Goal: Information Seeking & Learning: Learn about a topic

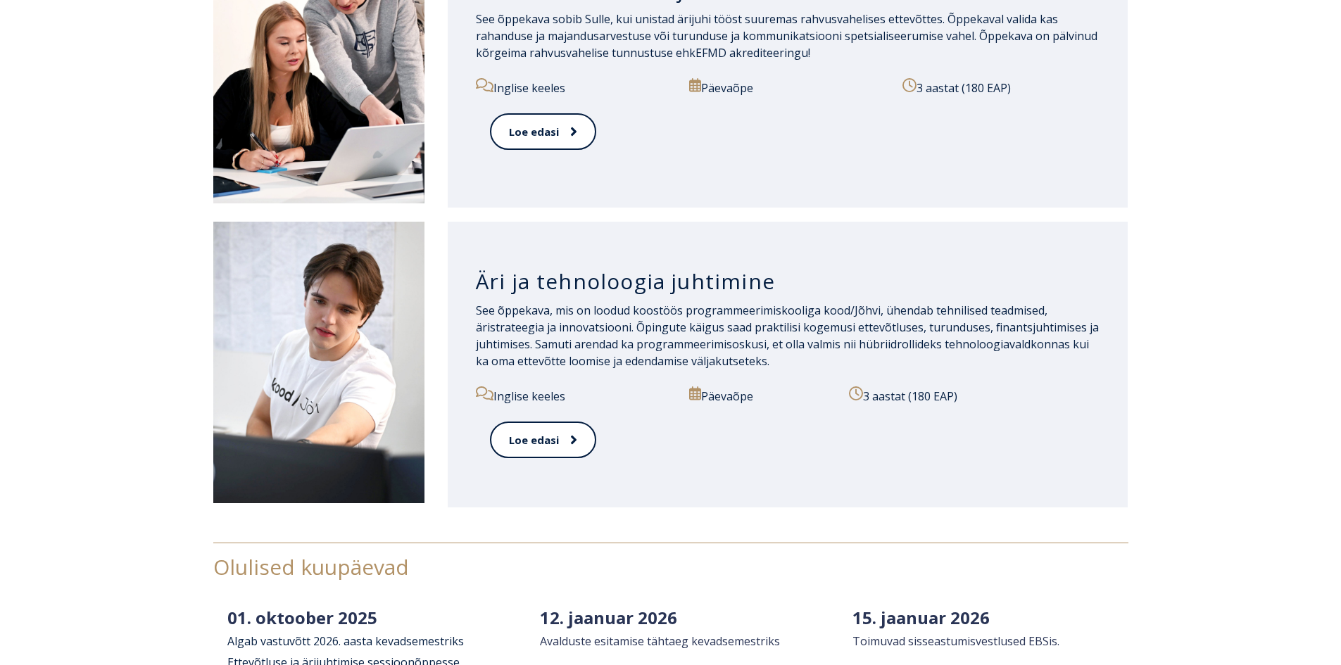
scroll to position [1759, 0]
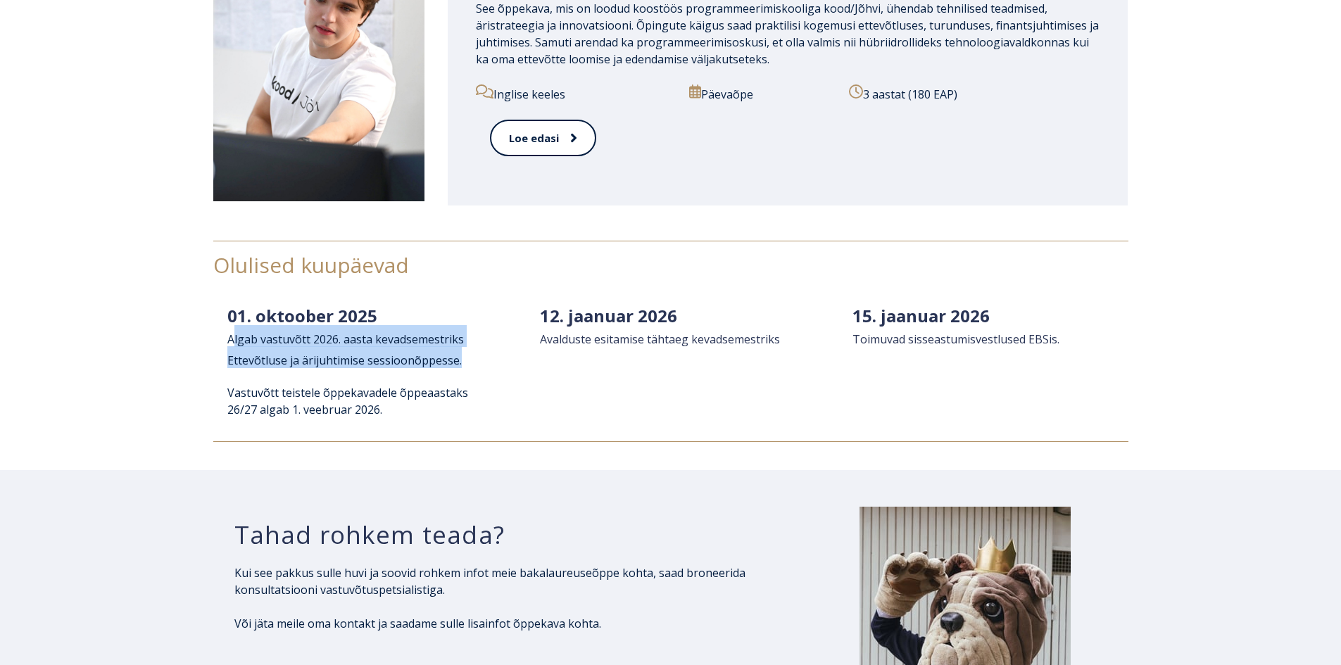
drag, startPoint x: 233, startPoint y: 344, endPoint x: 479, endPoint y: 365, distance: 247.2
click at [479, 365] on h2 "[DATE] A lg ab vastuvõtt 2 026. aasta kevadsemestriks Ettevõtluse ja ärijuhtimi…" at bounding box center [357, 335] width 261 height 63
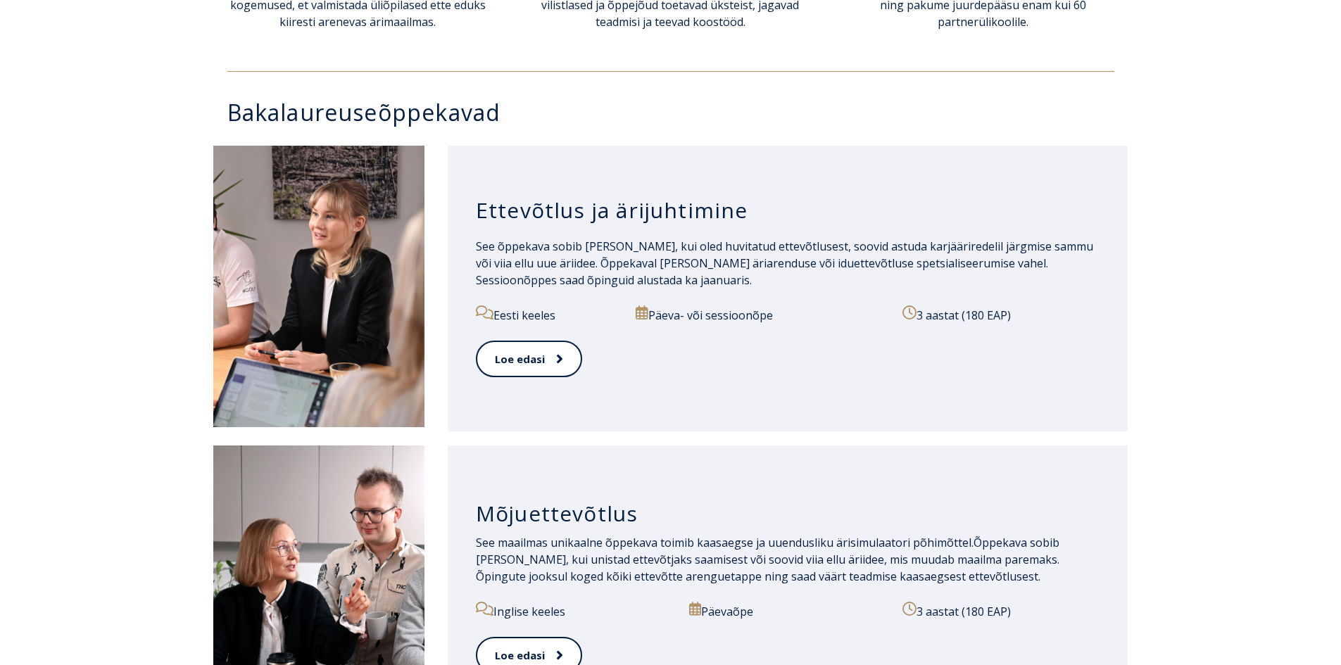
scroll to position [633, 0]
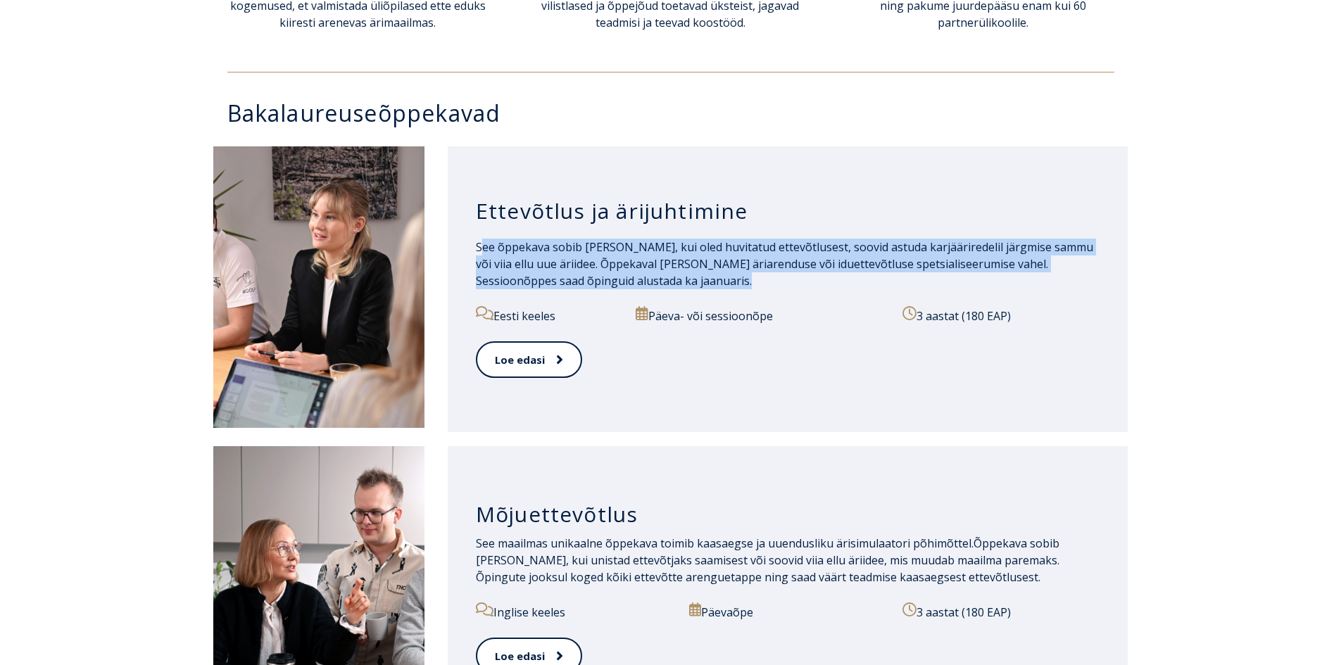
drag, startPoint x: 485, startPoint y: 247, endPoint x: 853, endPoint y: 275, distance: 369.1
click at [853, 275] on p "See õppekava sobib [PERSON_NAME], kui oled huvitatud ettevõtlusest, soovid astu…" at bounding box center [788, 264] width 624 height 51
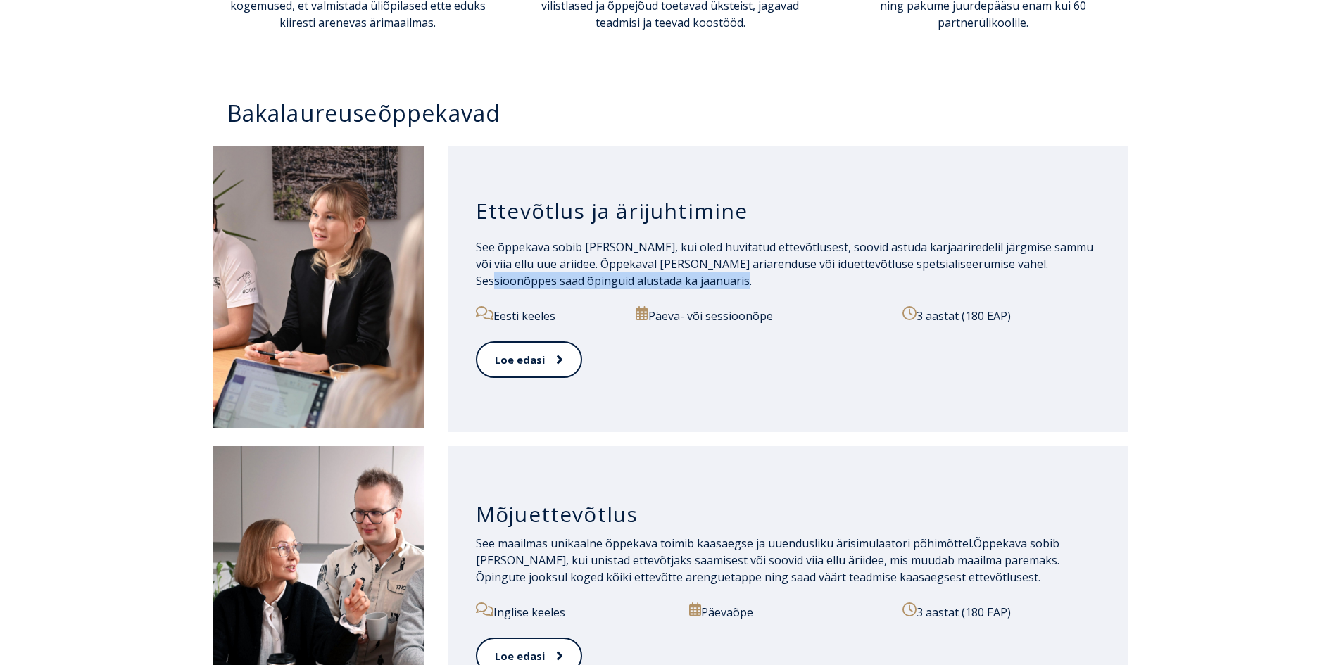
drag, startPoint x: 745, startPoint y: 277, endPoint x: 495, endPoint y: 272, distance: 249.9
click at [495, 272] on span "See õppekava sobib [PERSON_NAME], kui oled huvitatud ettevõtlusest, soovid astu…" at bounding box center [784, 263] width 617 height 49
click at [477, 367] on link "Loe edasi" at bounding box center [528, 360] width 105 height 39
